Goal: Navigation & Orientation: Find specific page/section

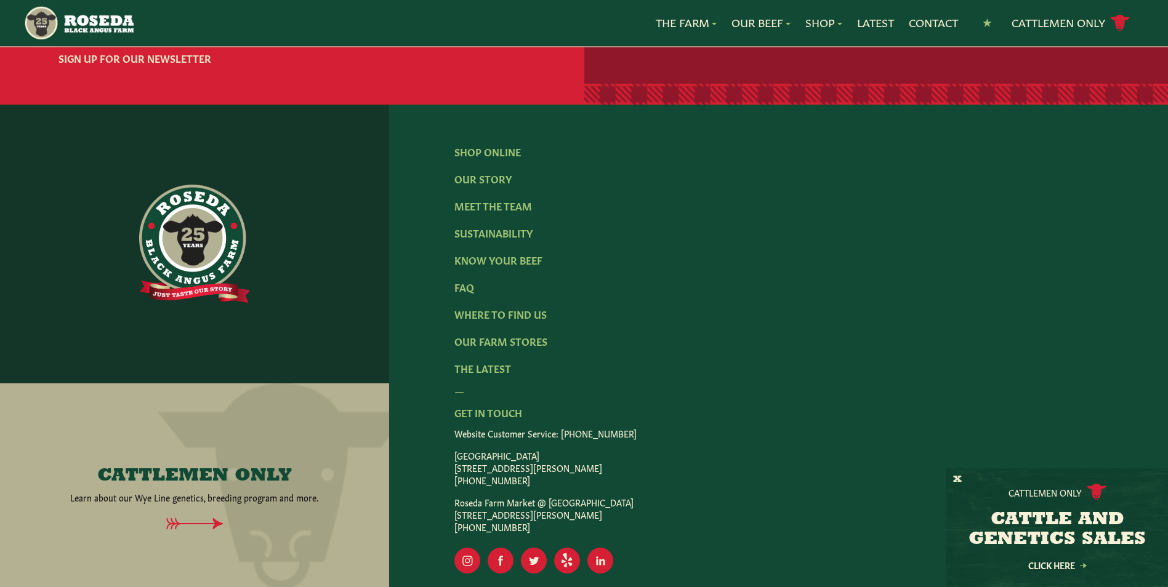
scroll to position [1871, 0]
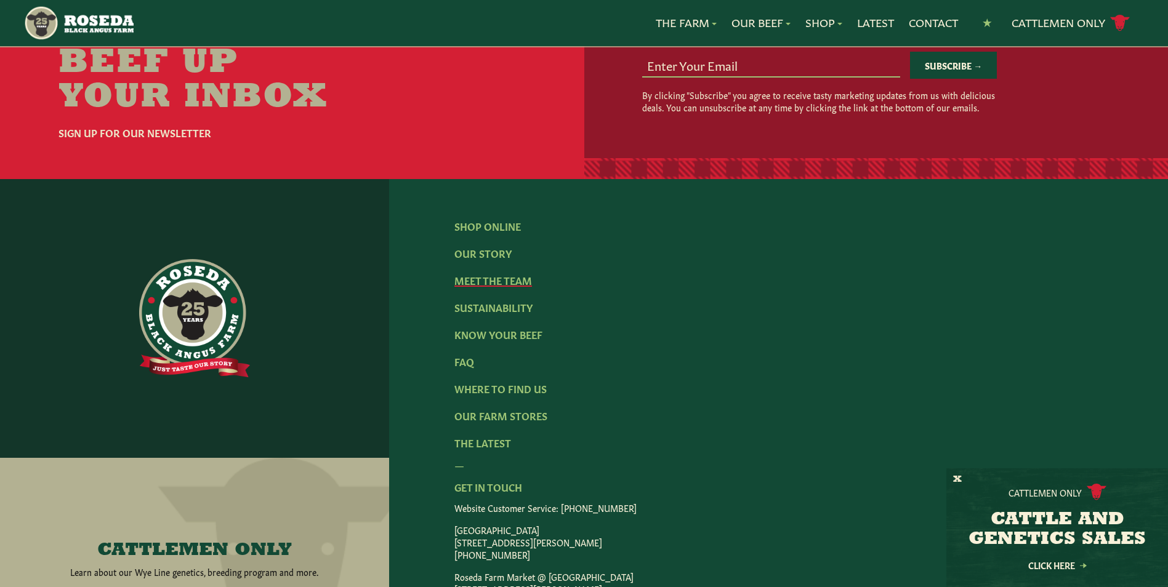
click at [480, 273] on link "Meet The Team" at bounding box center [493, 280] width 78 height 14
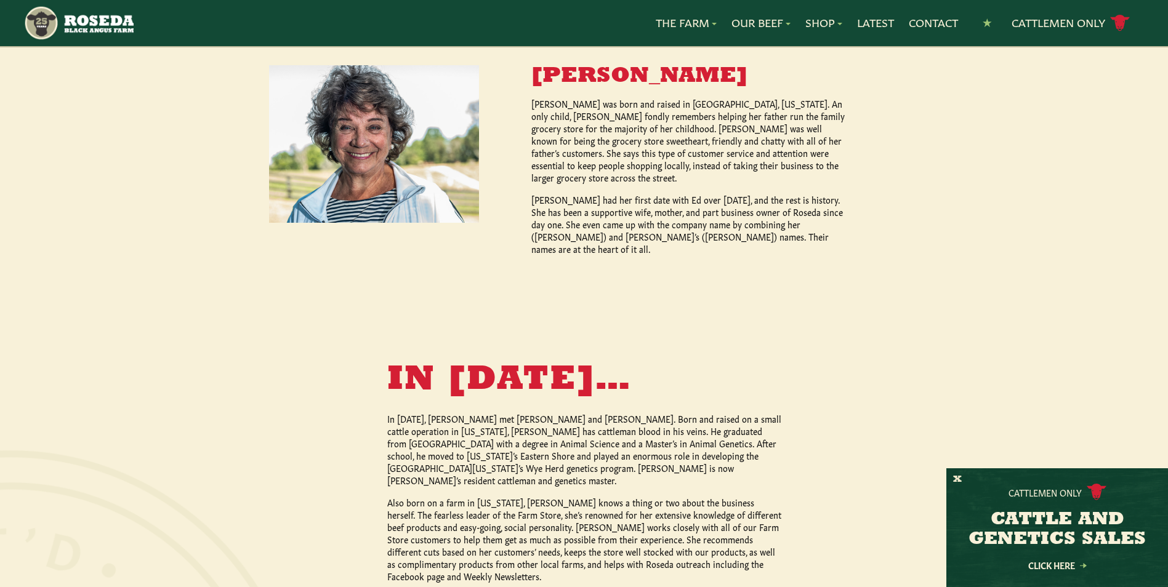
scroll to position [985, 0]
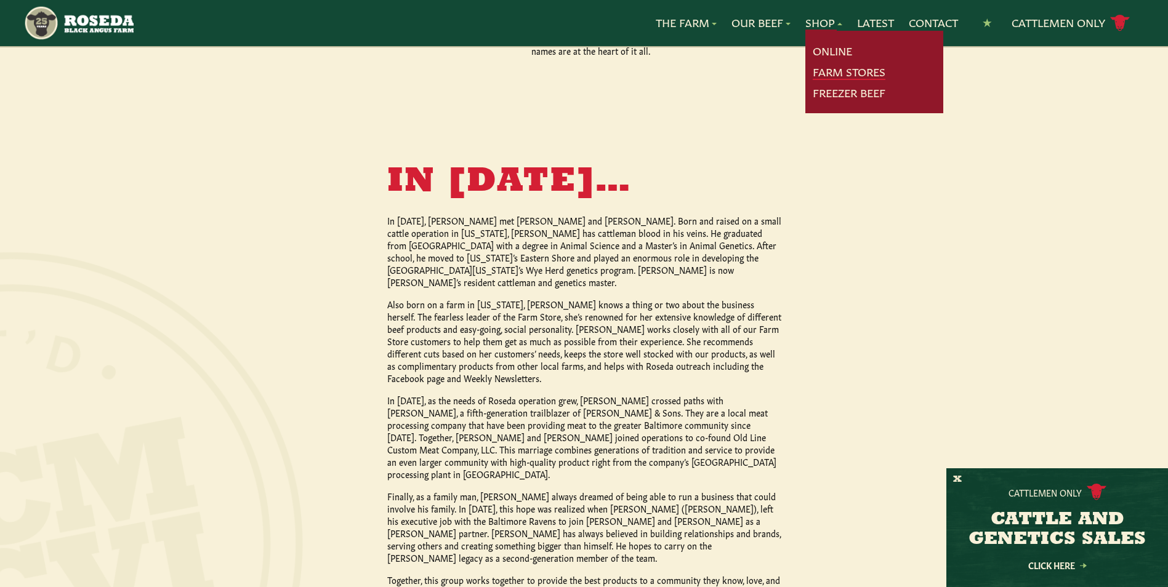
click at [869, 71] on link "Farm Stores" at bounding box center [849, 72] width 73 height 16
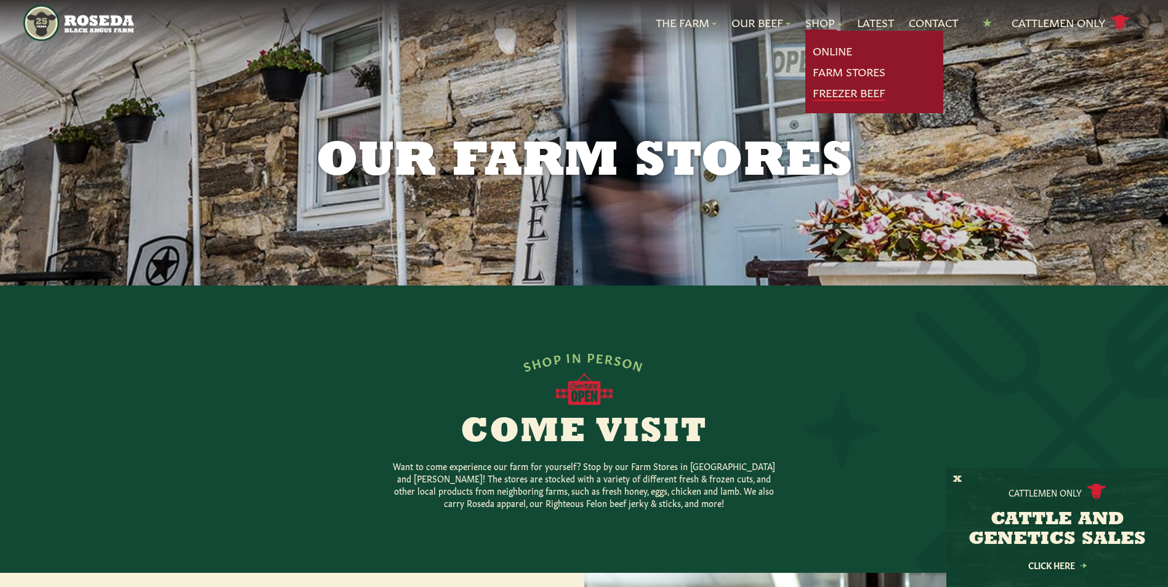
click at [858, 97] on link "Freezer Beef" at bounding box center [849, 93] width 73 height 16
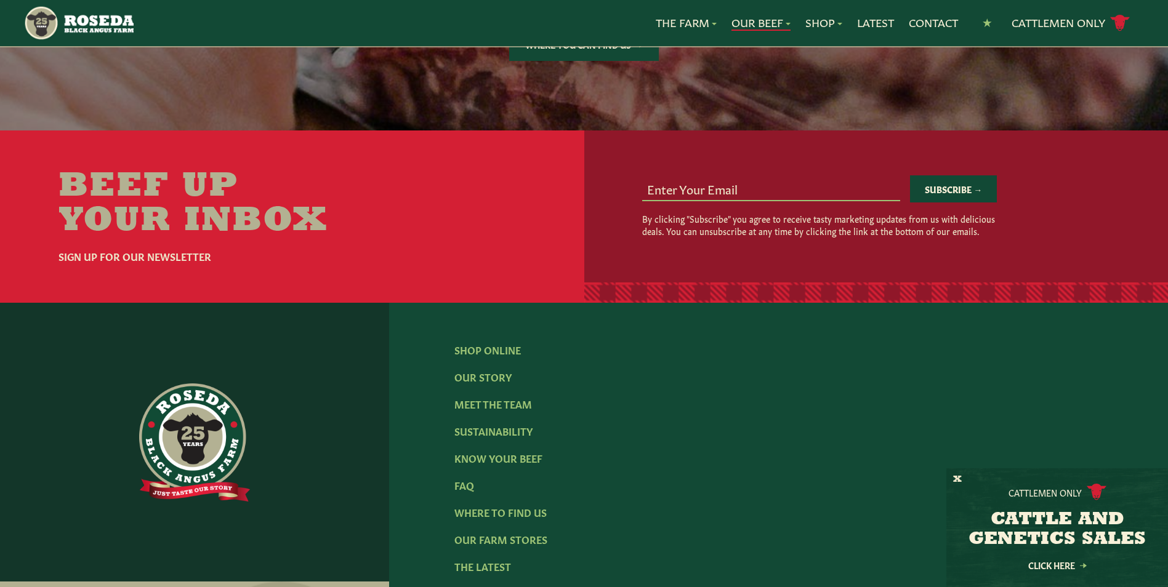
scroll to position [2401, 0]
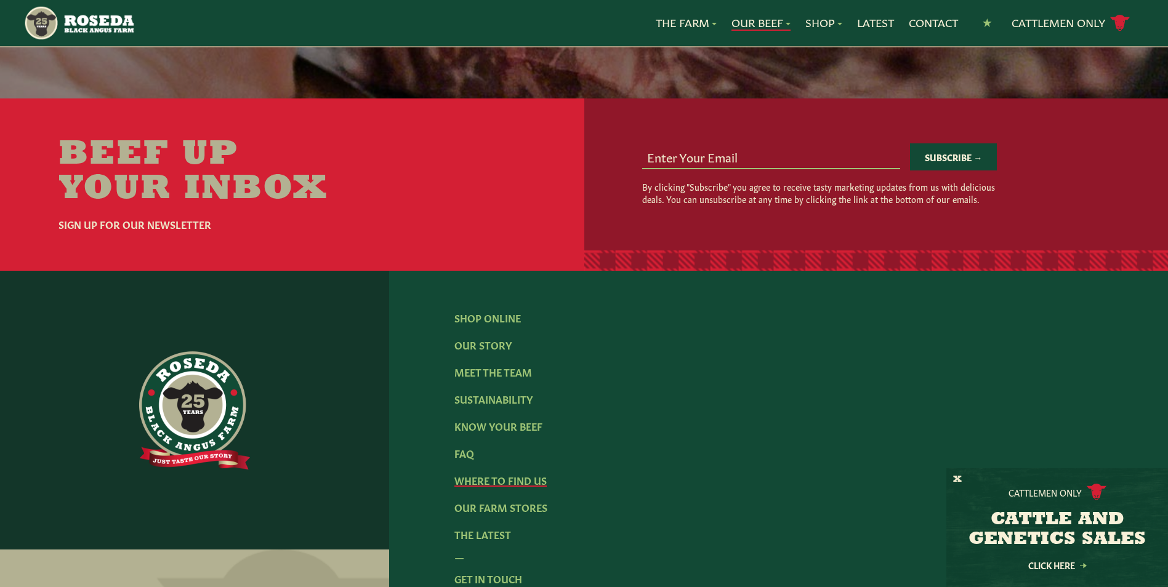
click at [509, 473] on link "Where To Find Us" at bounding box center [500, 480] width 92 height 14
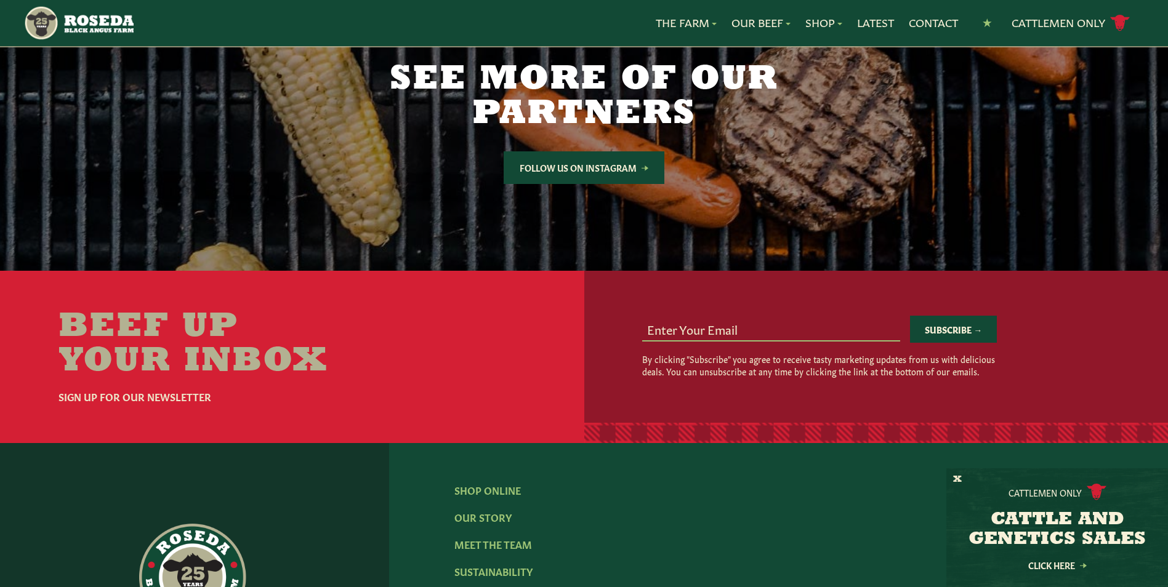
scroll to position [2093, 0]
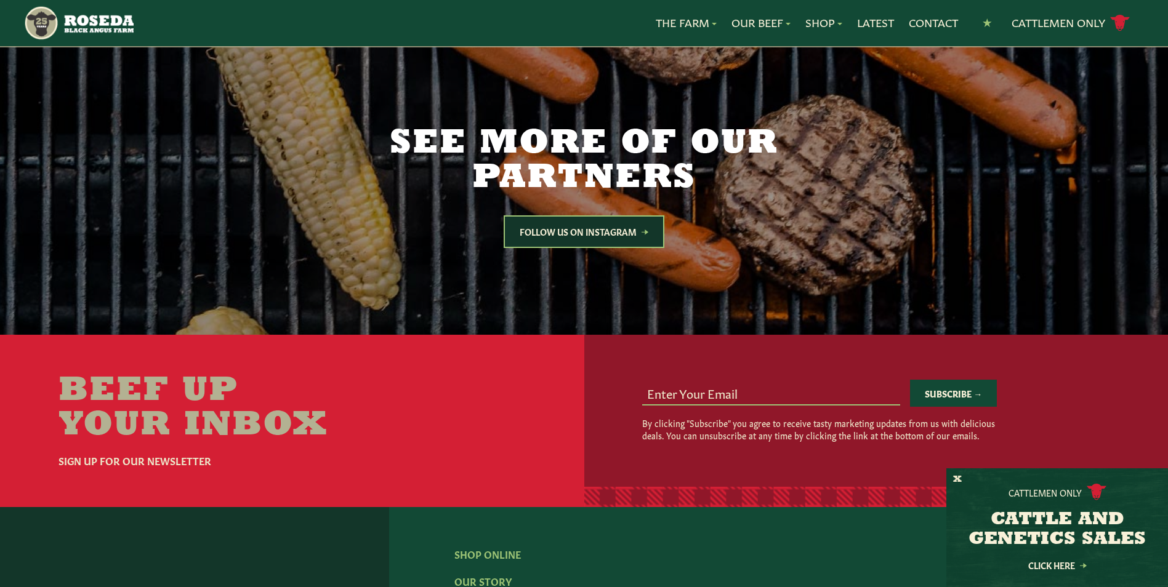
click at [624, 232] on link "Follow Us on Instagram" at bounding box center [584, 231] width 161 height 33
